Goal: Transaction & Acquisition: Purchase product/service

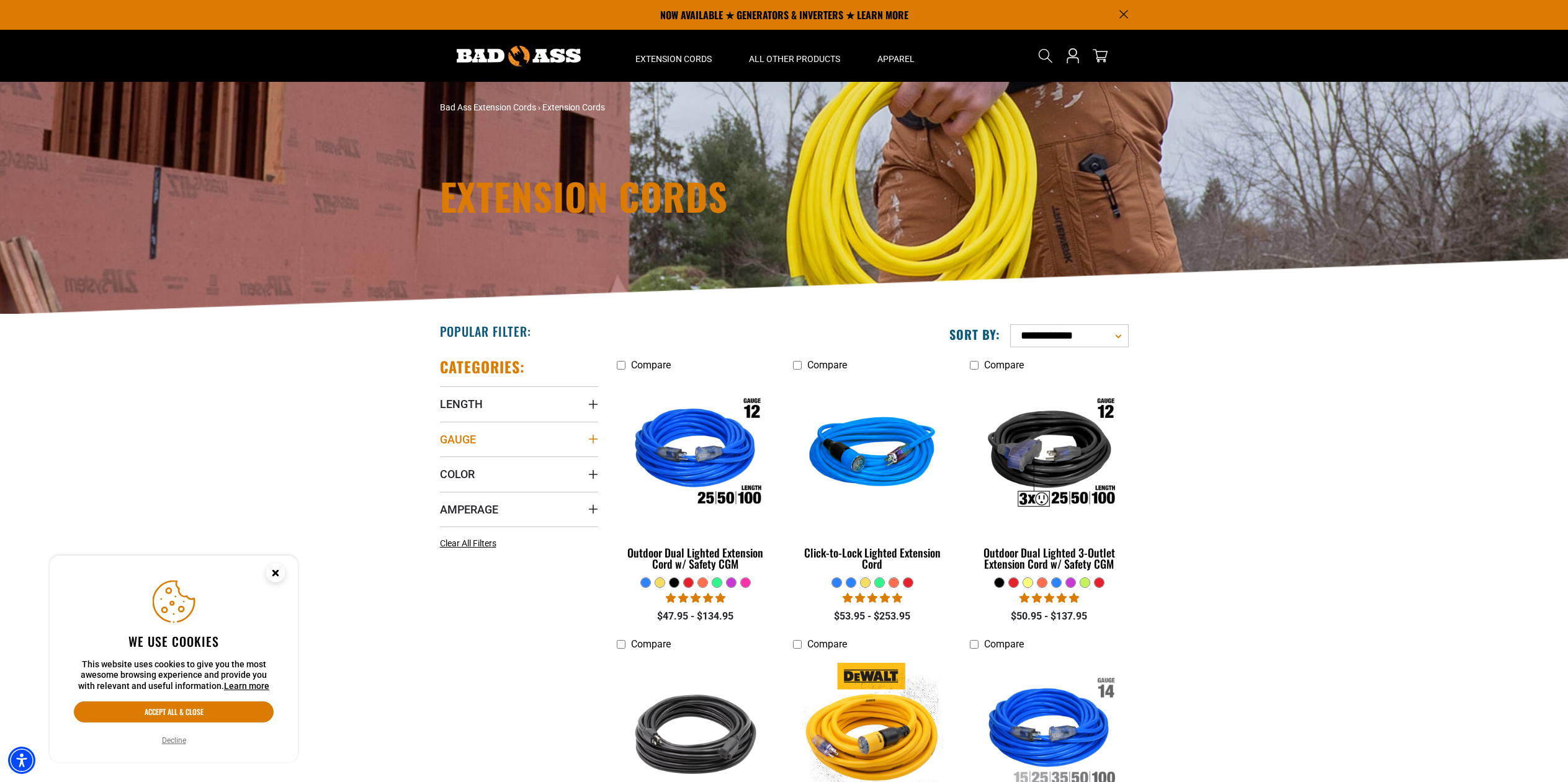
click at [490, 439] on summary "Gauge" at bounding box center [519, 439] width 159 height 35
click at [446, 487] on icon at bounding box center [445, 486] width 10 height 16
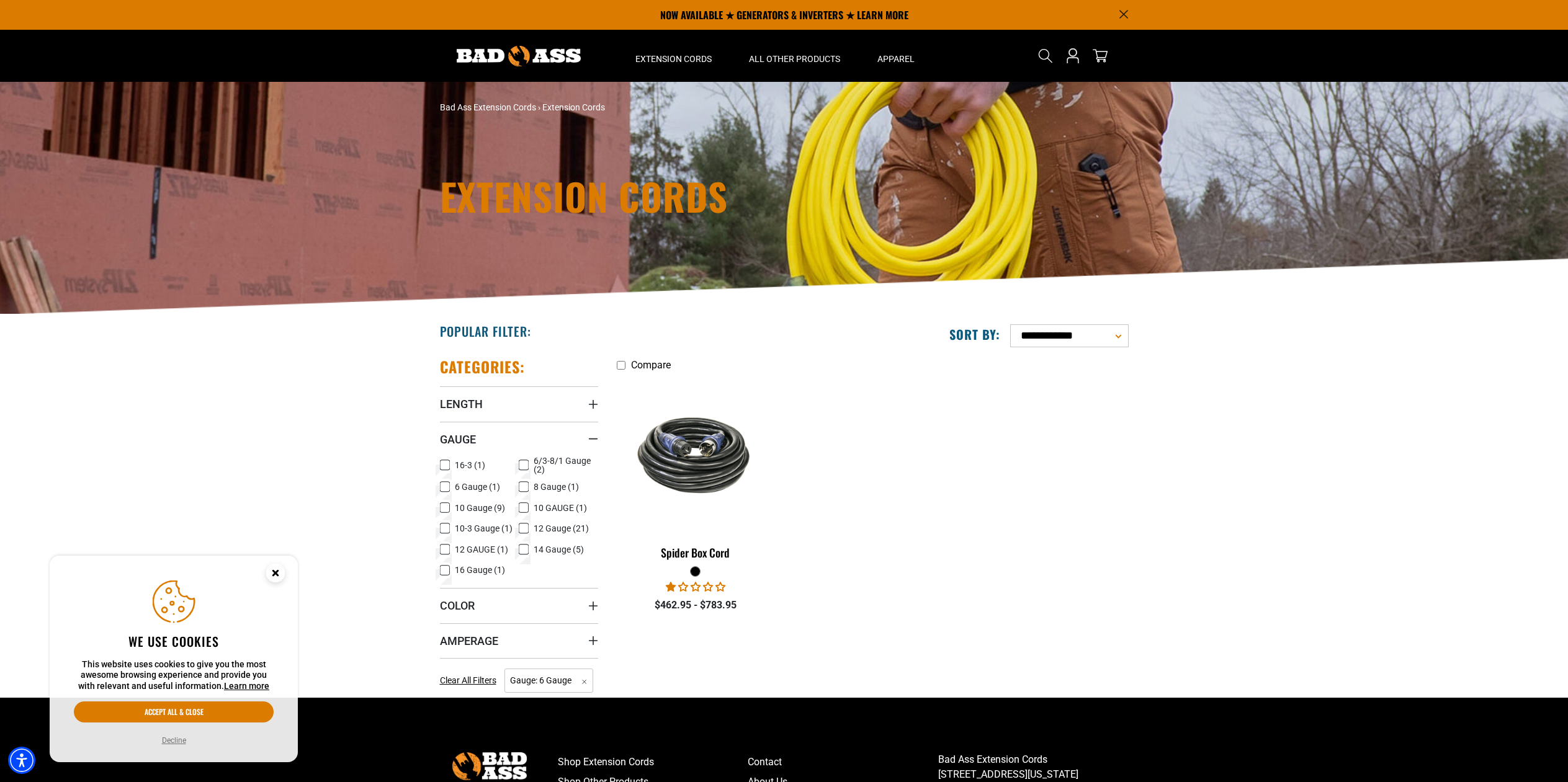
click at [522, 484] on icon at bounding box center [524, 486] width 10 height 16
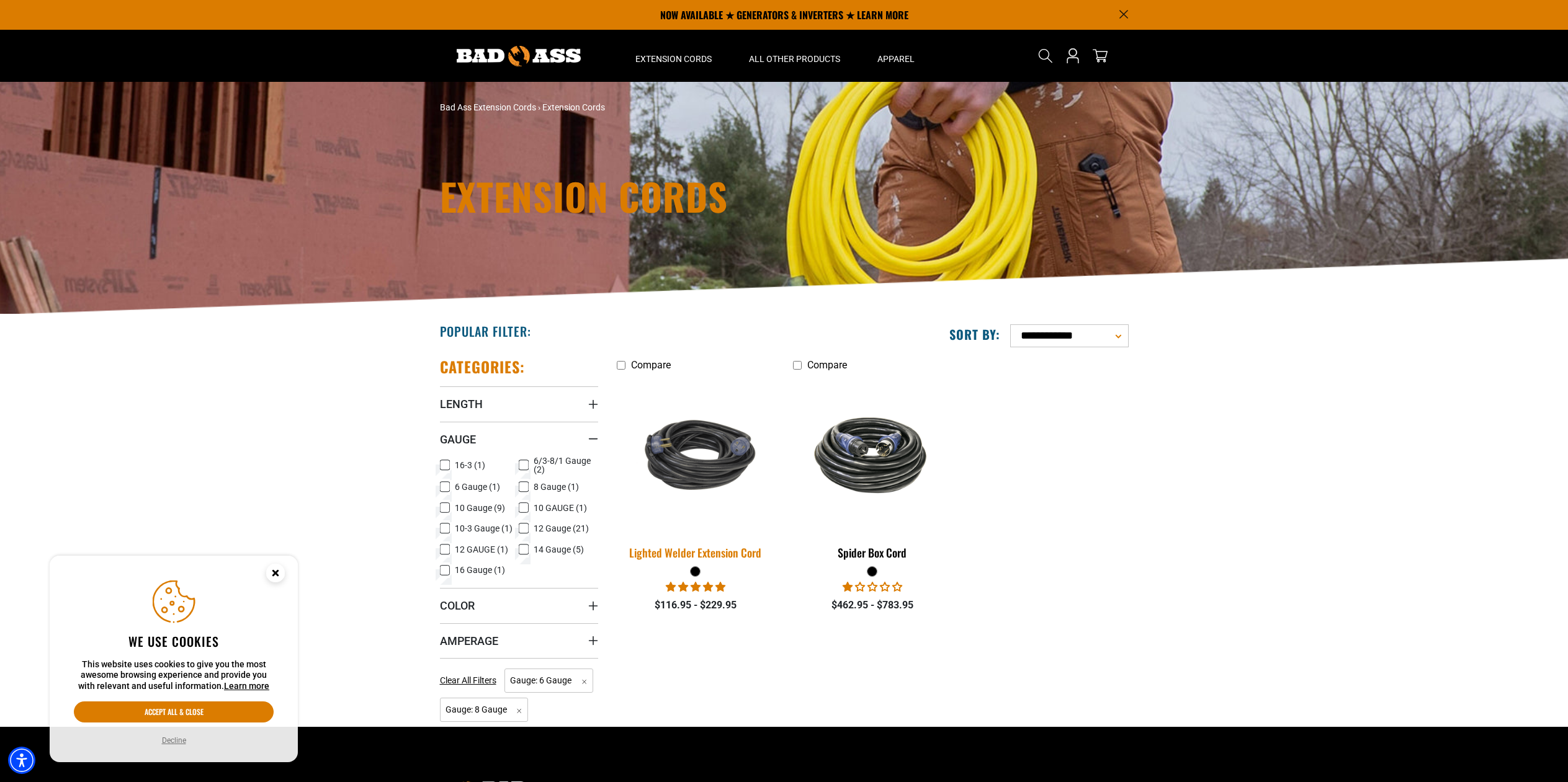
click at [696, 471] on img at bounding box center [695, 454] width 174 height 106
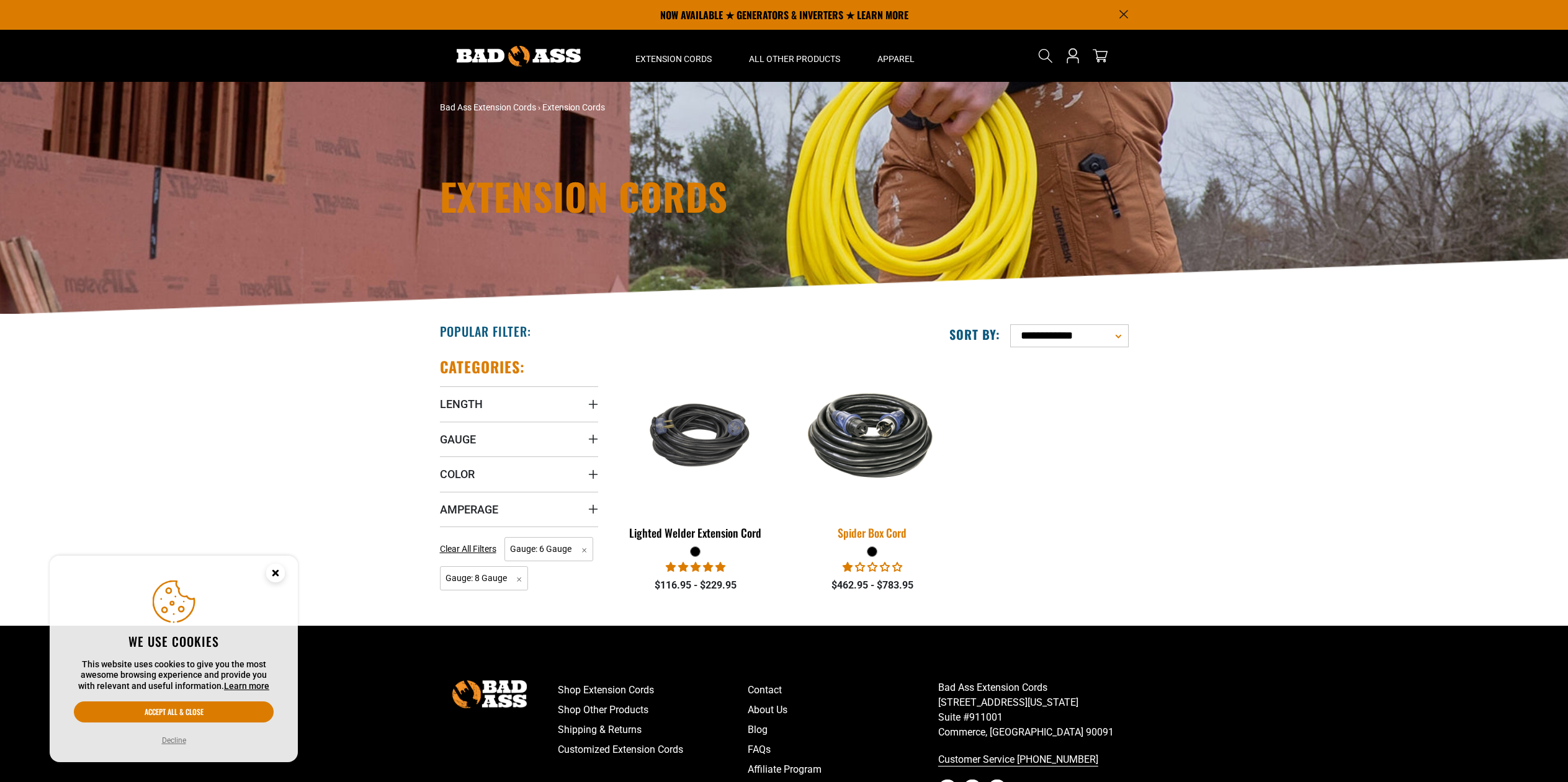
click at [859, 452] on img at bounding box center [871, 435] width 174 height 106
